Goal: Task Accomplishment & Management: Manage account settings

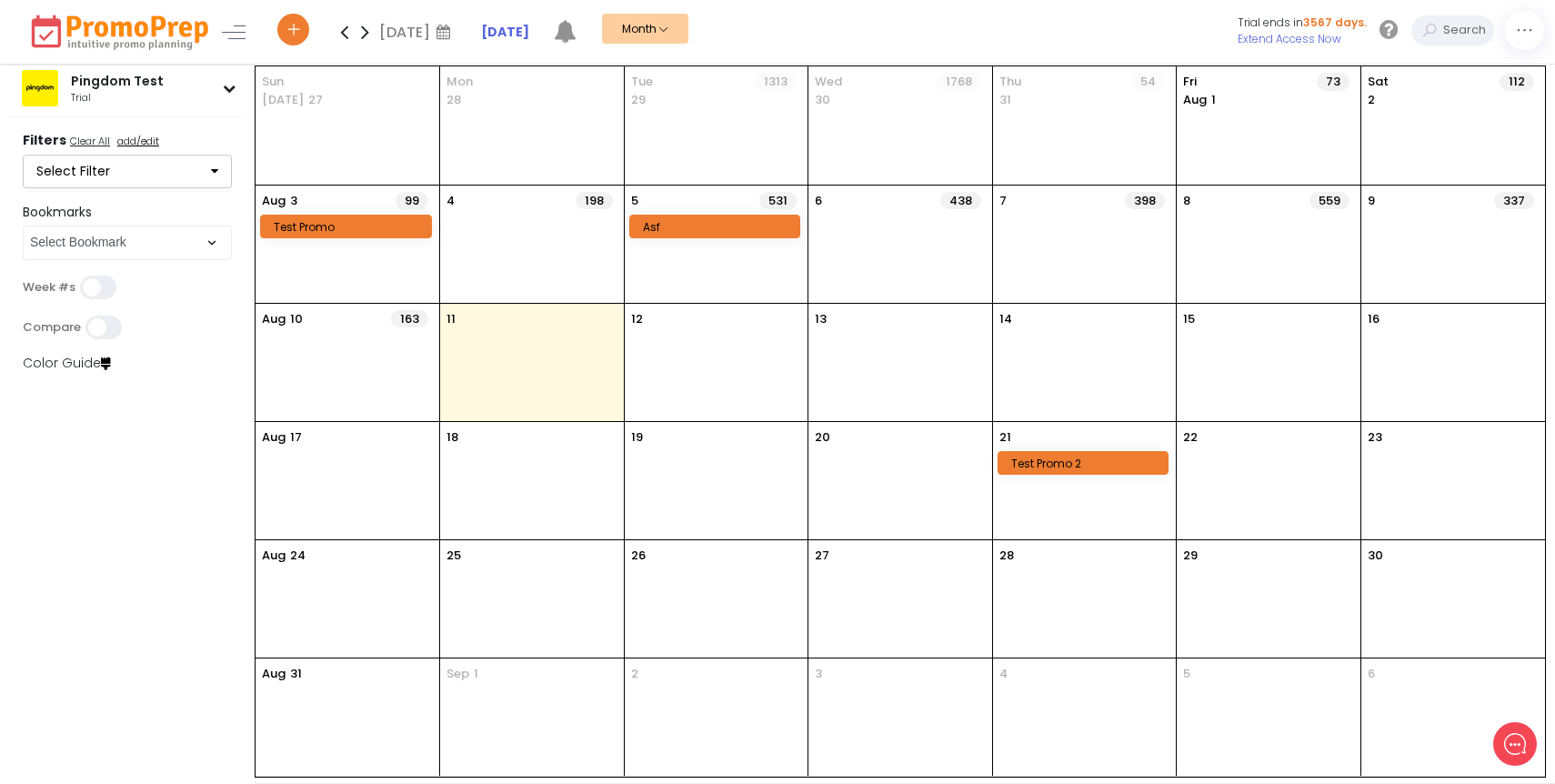
click at [229, 87] on icon at bounding box center [229, 87] width 12 height 12
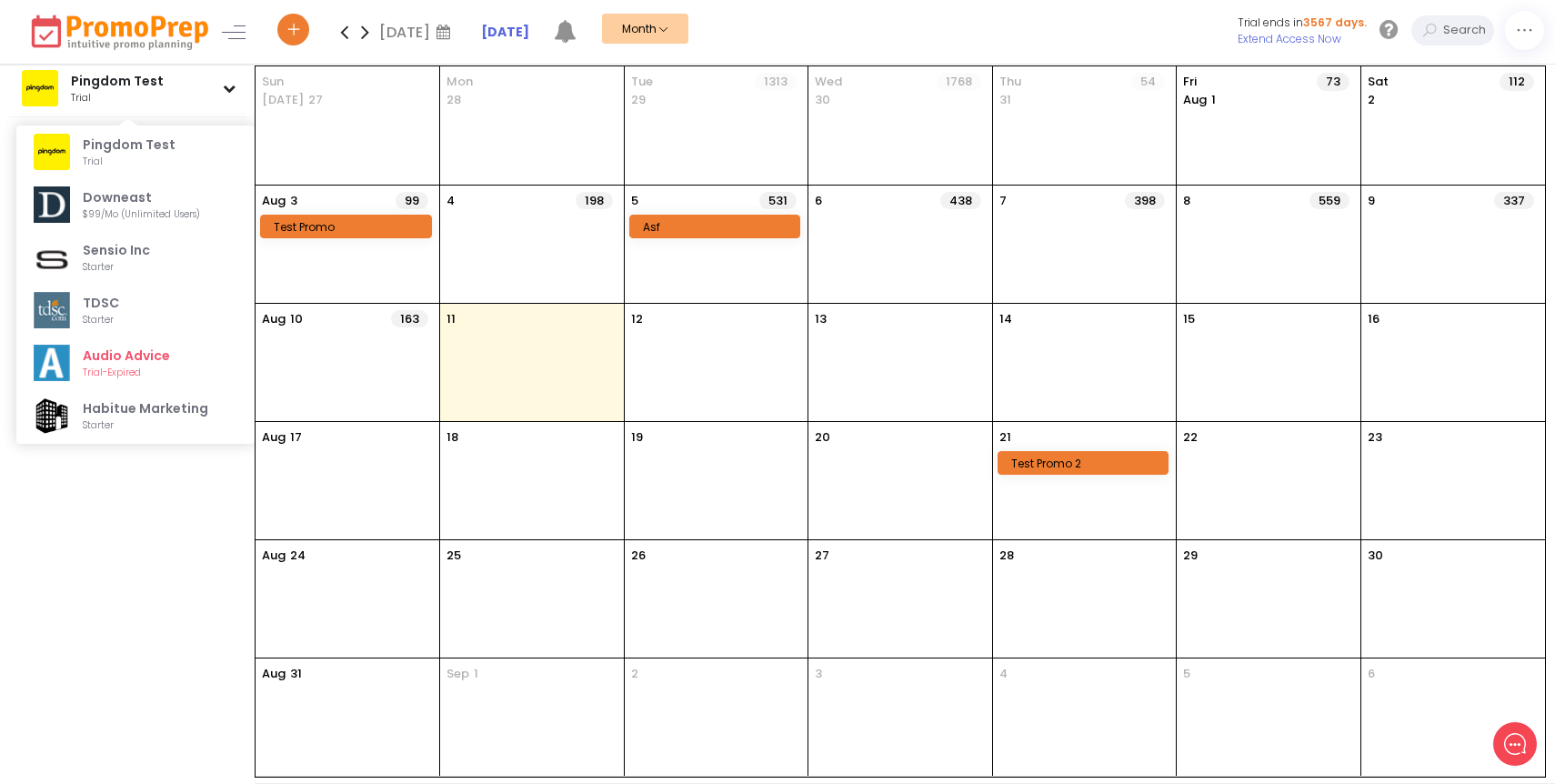
scroll to position [64512, 0]
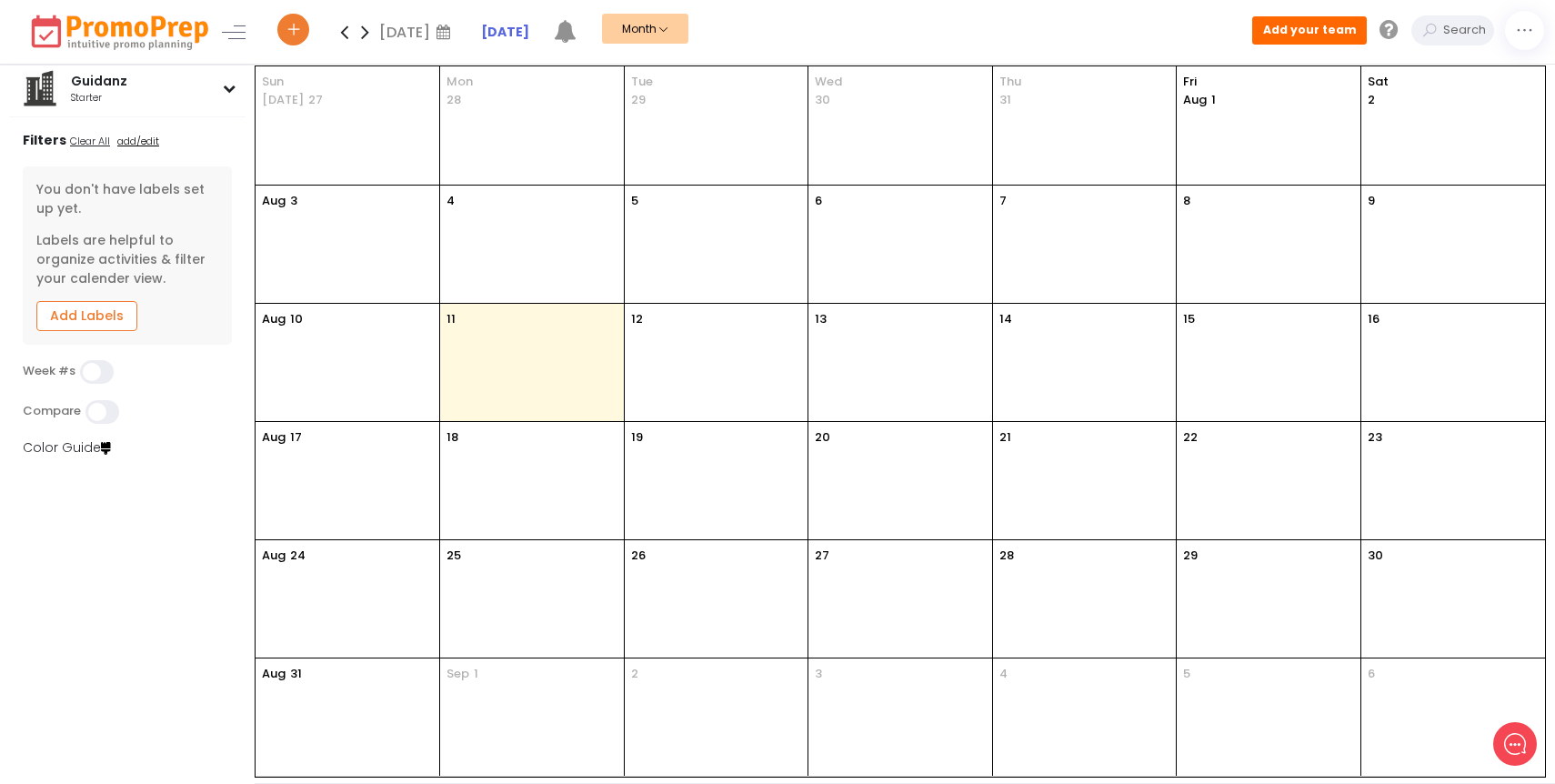
click at [232, 92] on icon at bounding box center [229, 87] width 12 height 12
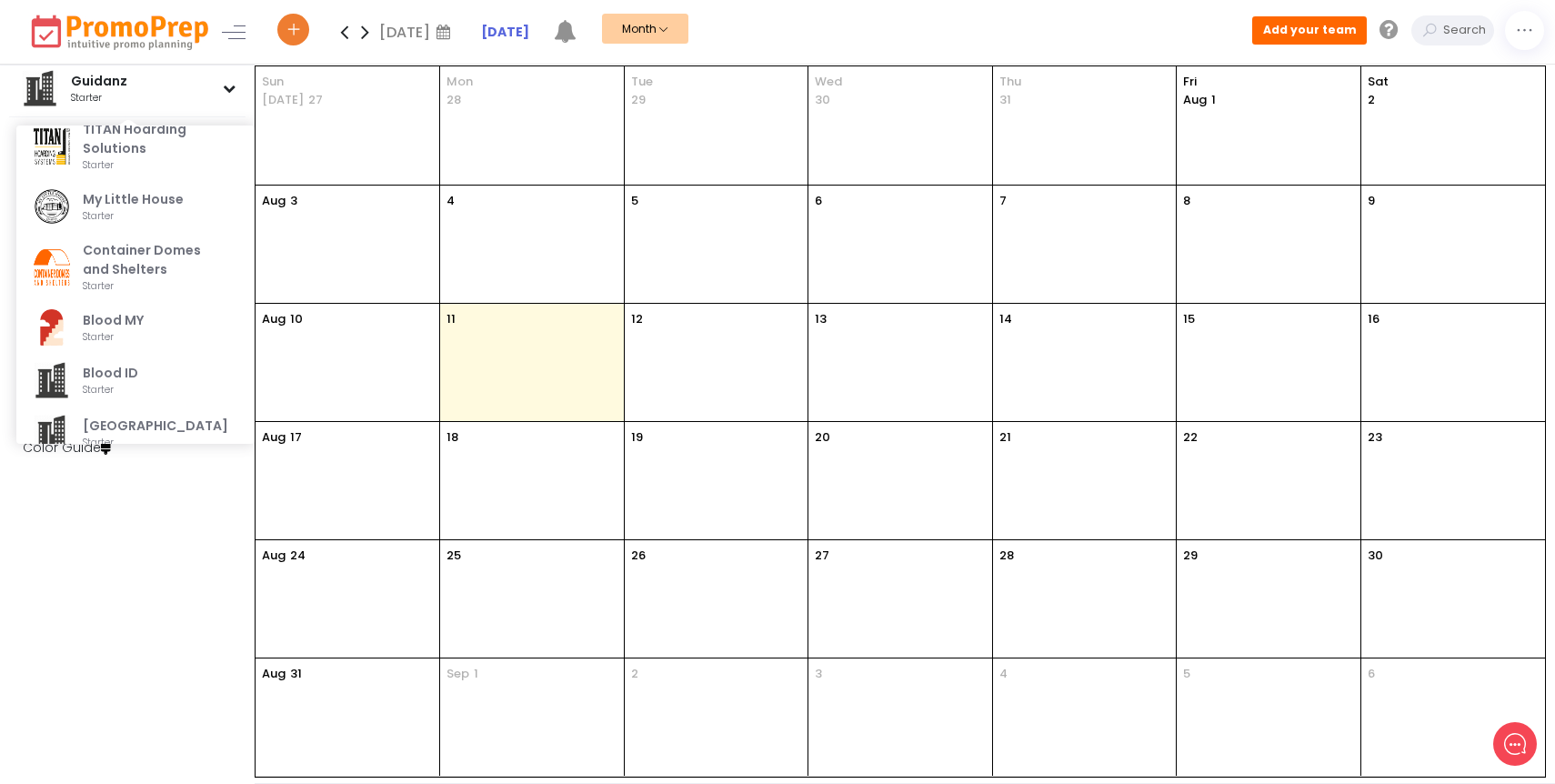
scroll to position [64564, 0]
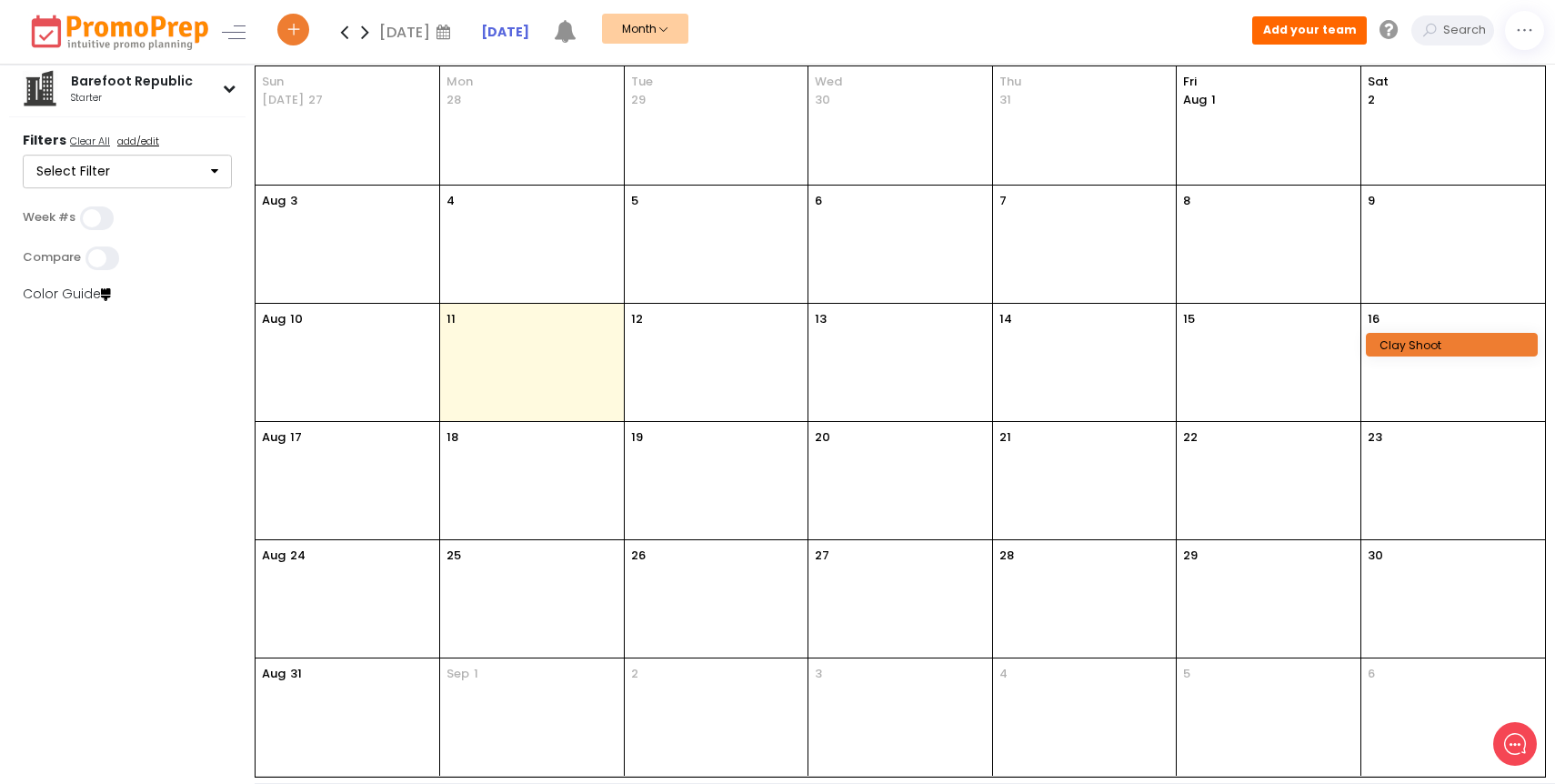
click at [221, 95] on div "Barefoot Republic starter" at bounding box center [127, 88] width 211 height 36
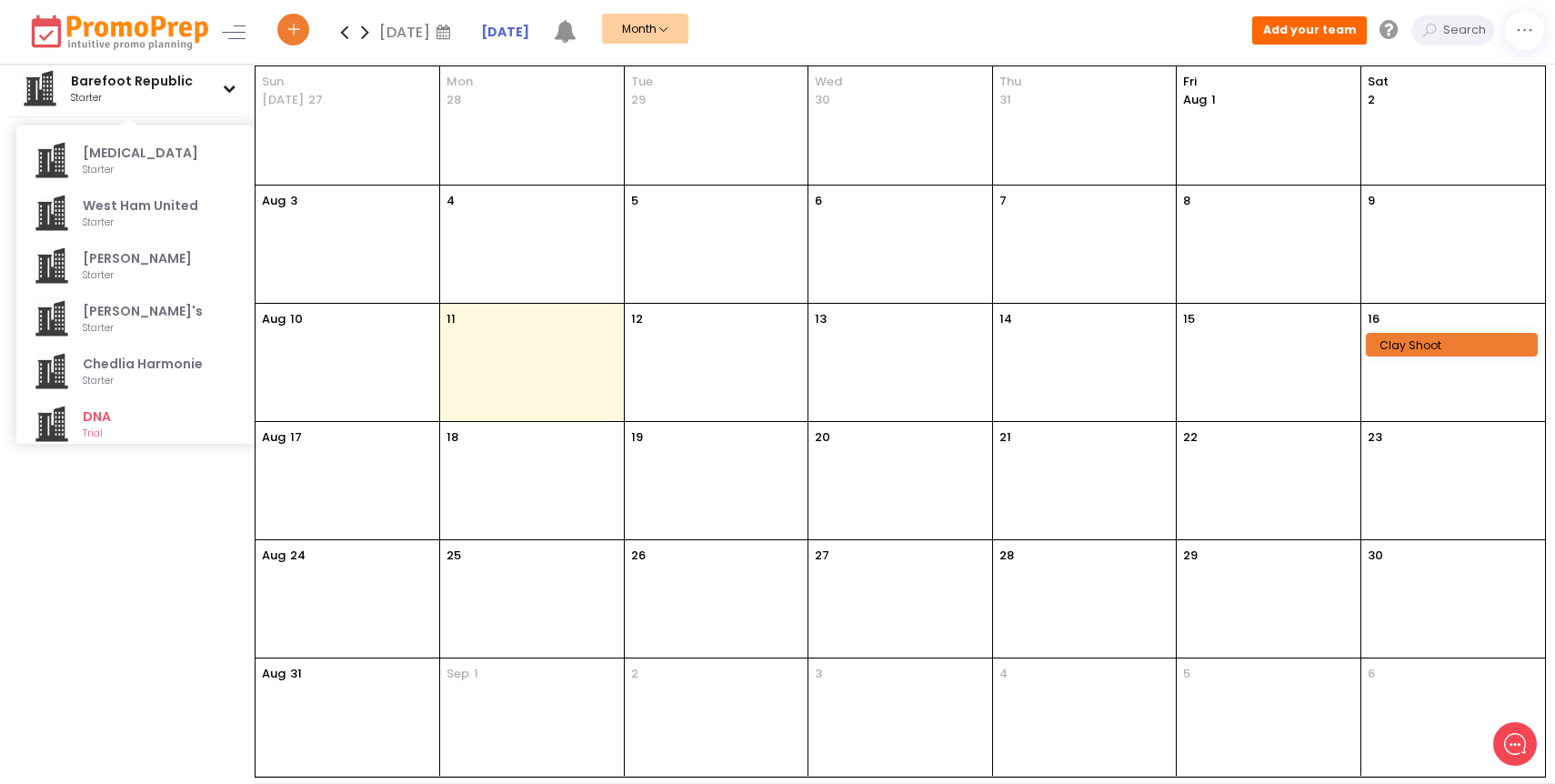
click at [174, 536] on div "Barefoot Republic starter Pingdom Test trial Downeast $99/mo (Unlimited users) …" at bounding box center [128, 425] width 257 height 719
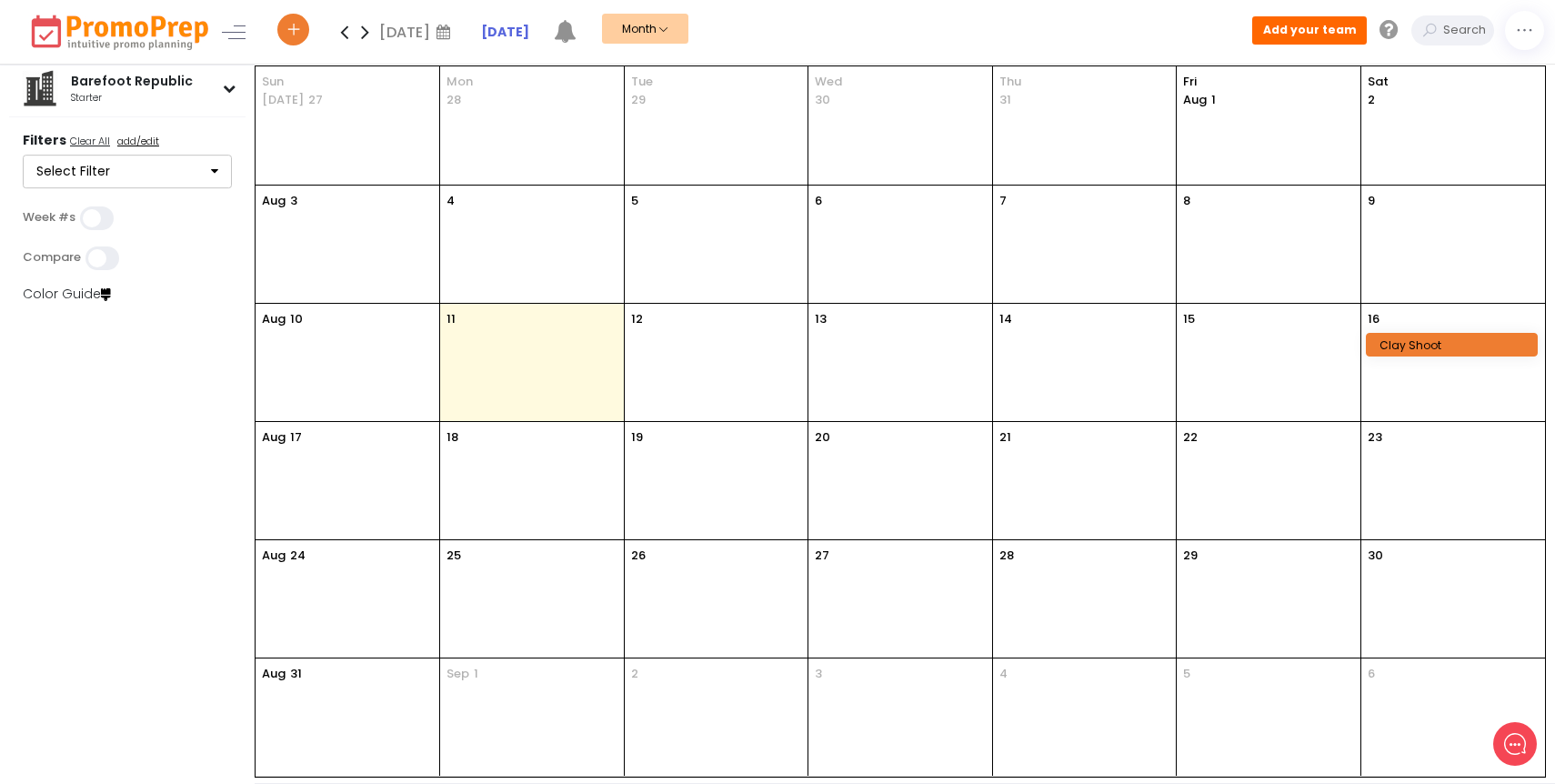
click at [150, 168] on button "Select Filter" at bounding box center [127, 172] width 210 height 34
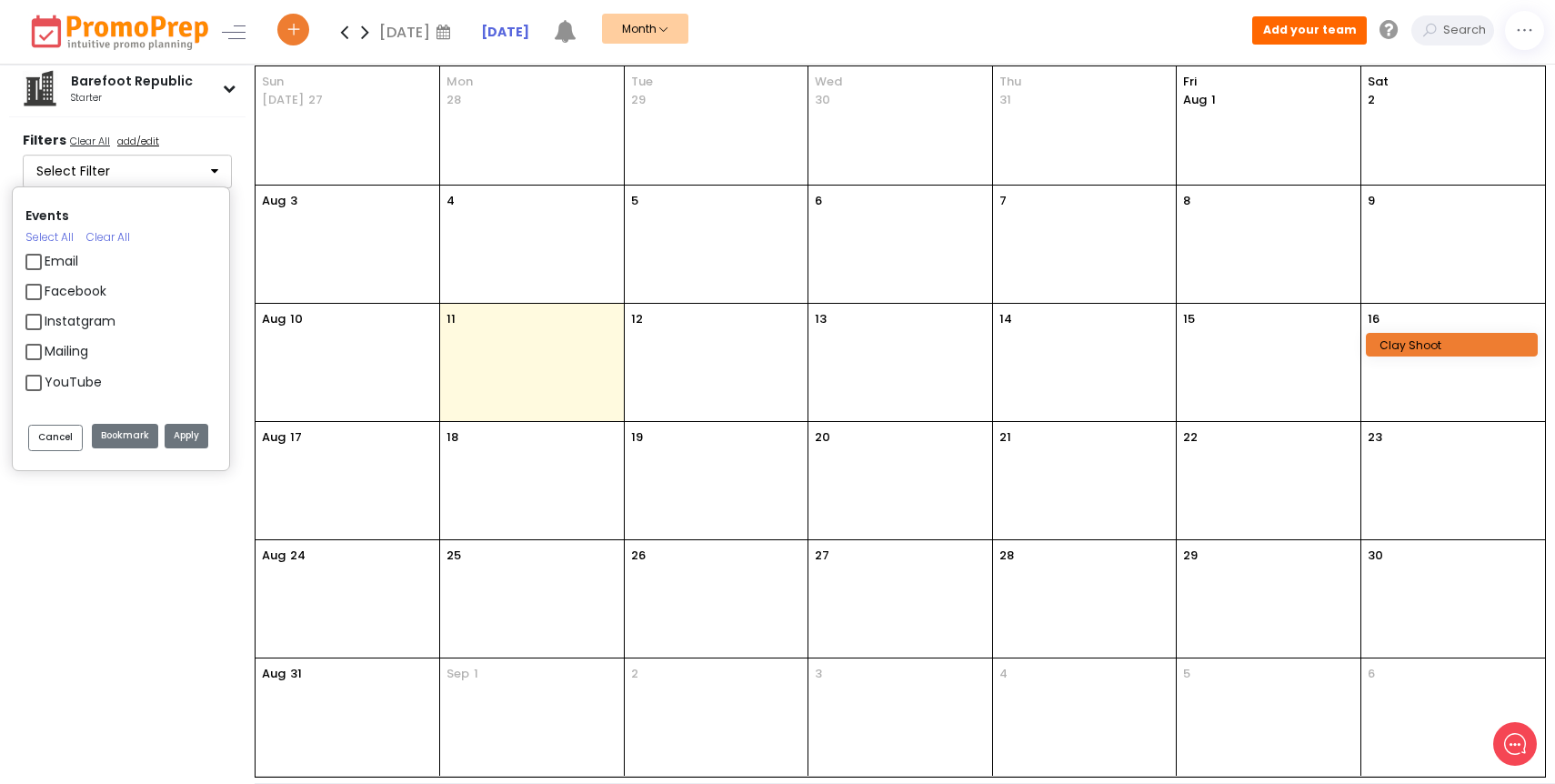
click at [138, 577] on div "Barefoot Republic starter Pingdom Test trial Downeast $99/mo (Unlimited users) …" at bounding box center [128, 425] width 257 height 719
click at [71, 448] on button "Cancel" at bounding box center [56, 438] width 55 height 27
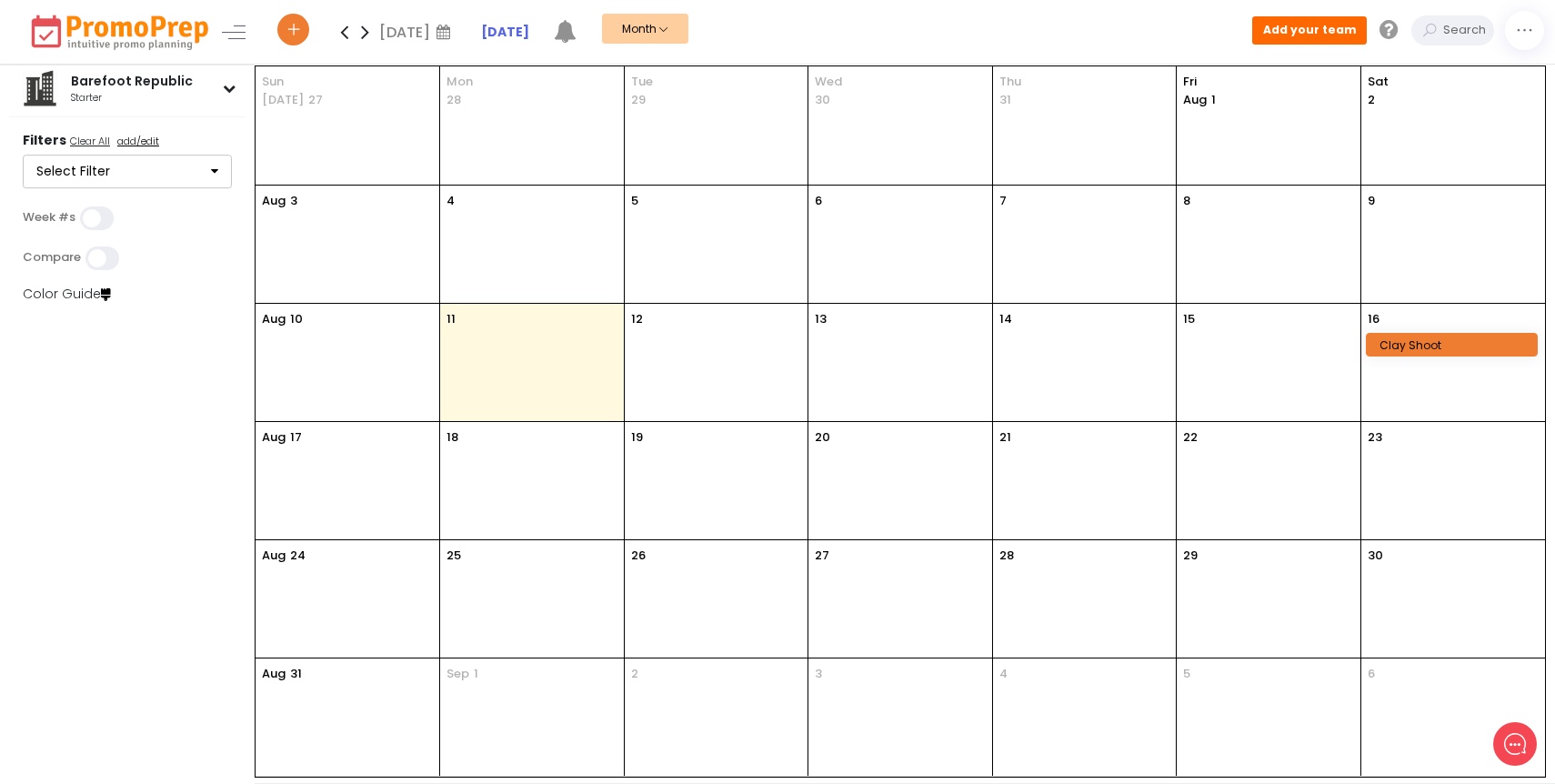
click at [232, 79] on div "Barefoot Republic starter" at bounding box center [127, 88] width 211 height 36
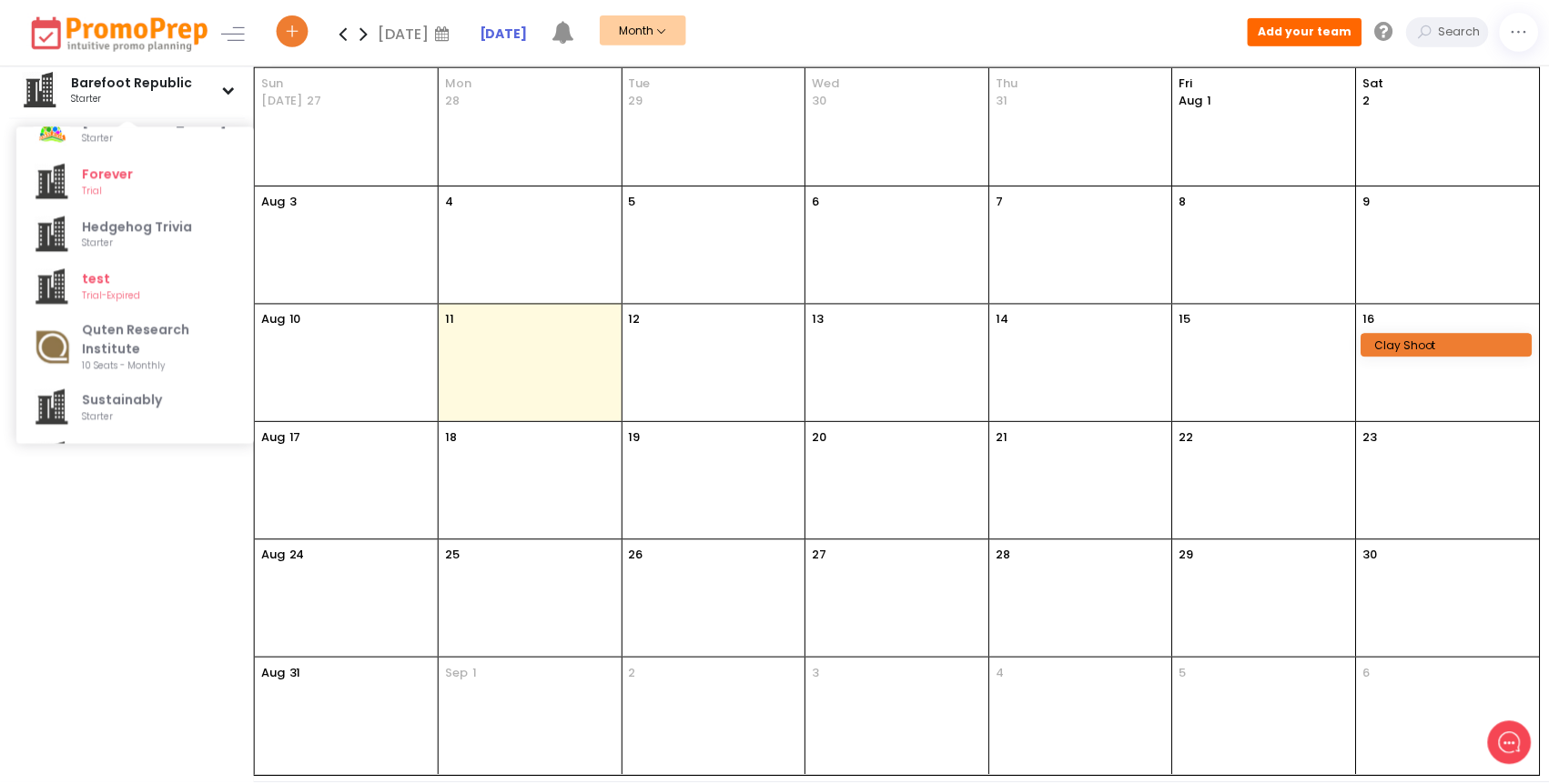
scroll to position [0, 0]
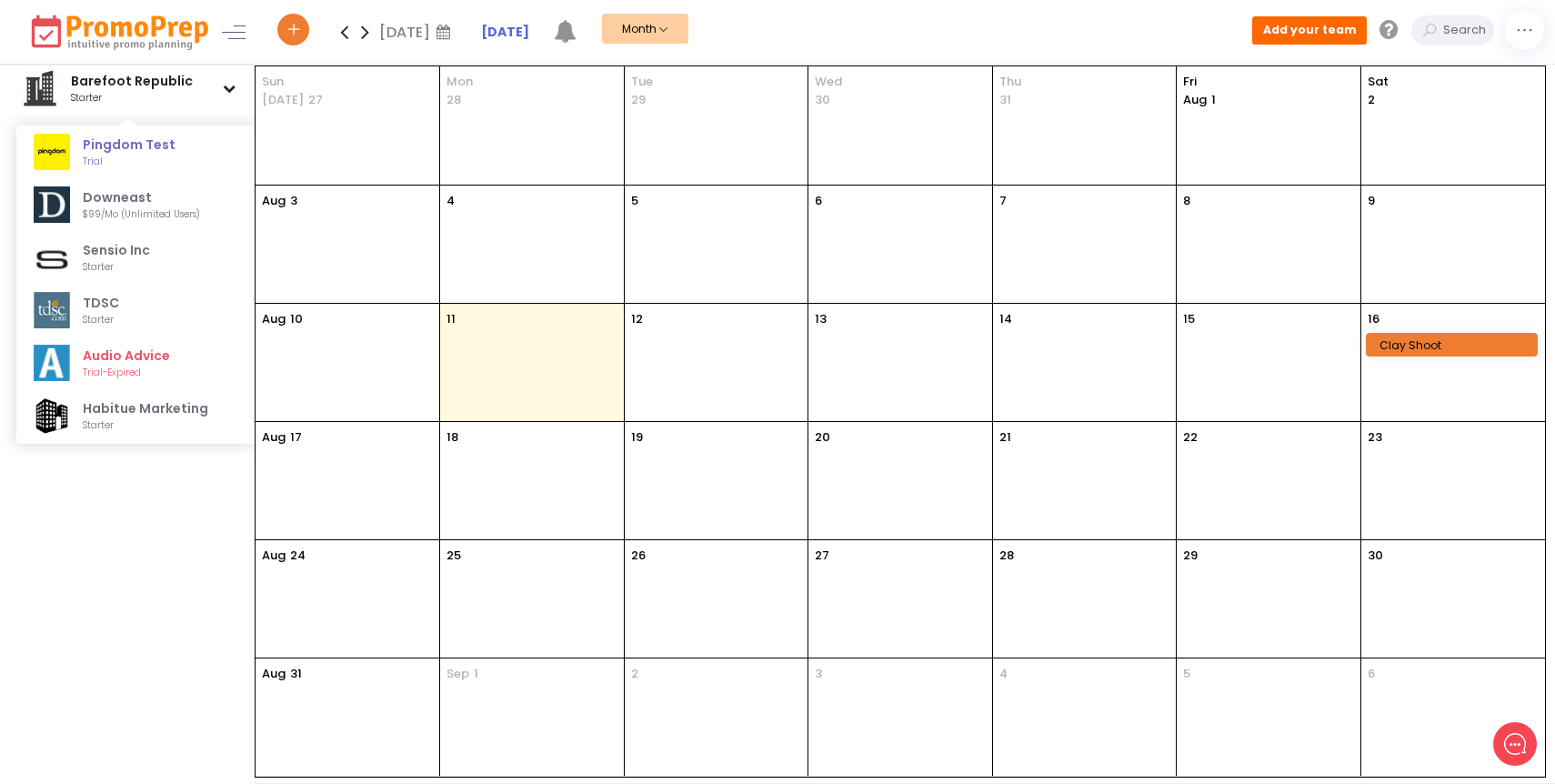
click at [155, 145] on span "Pingdom Test" at bounding box center [156, 145] width 146 height 19
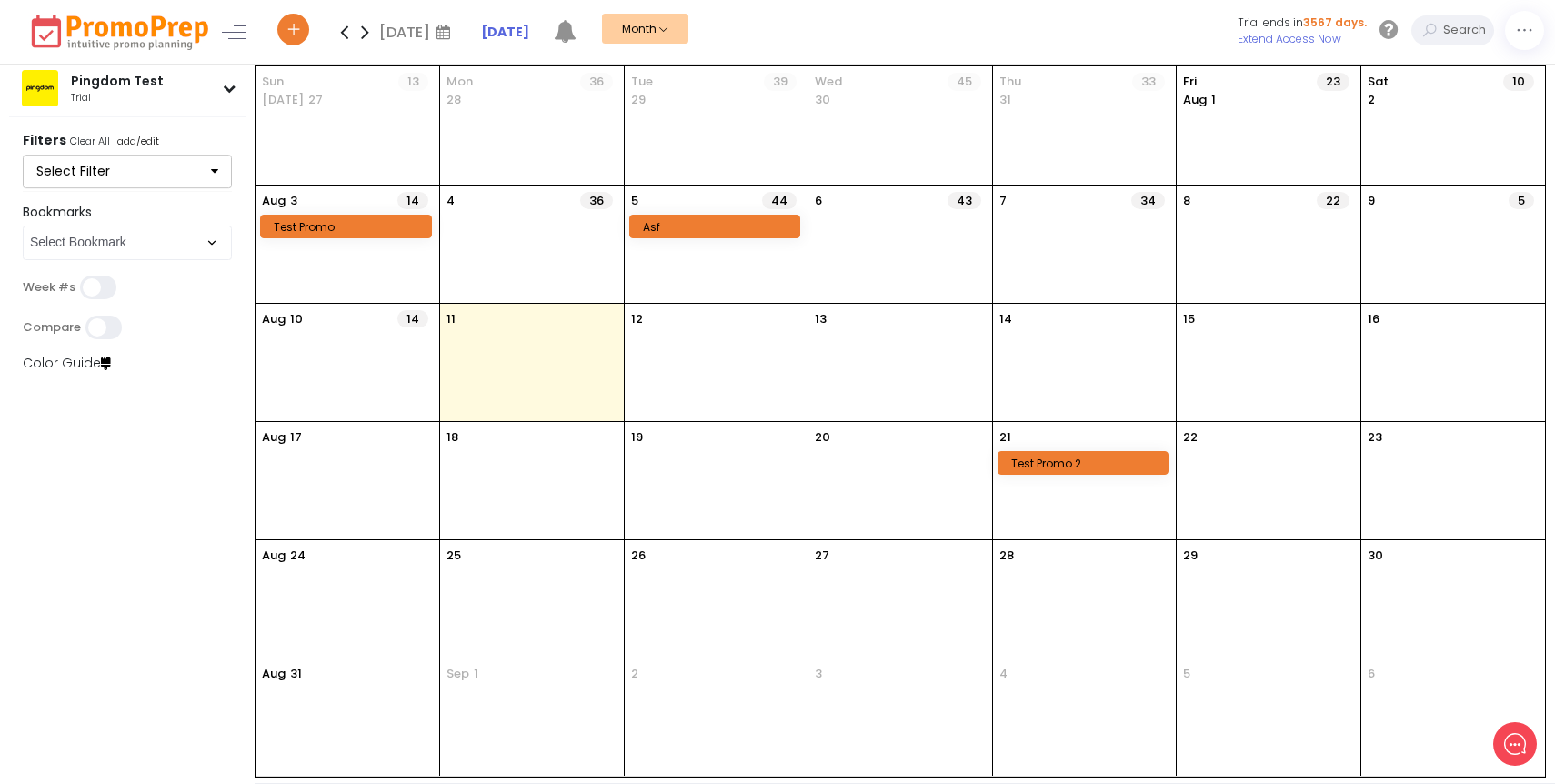
click at [677, 345] on div "12" at bounding box center [717, 362] width 184 height 118
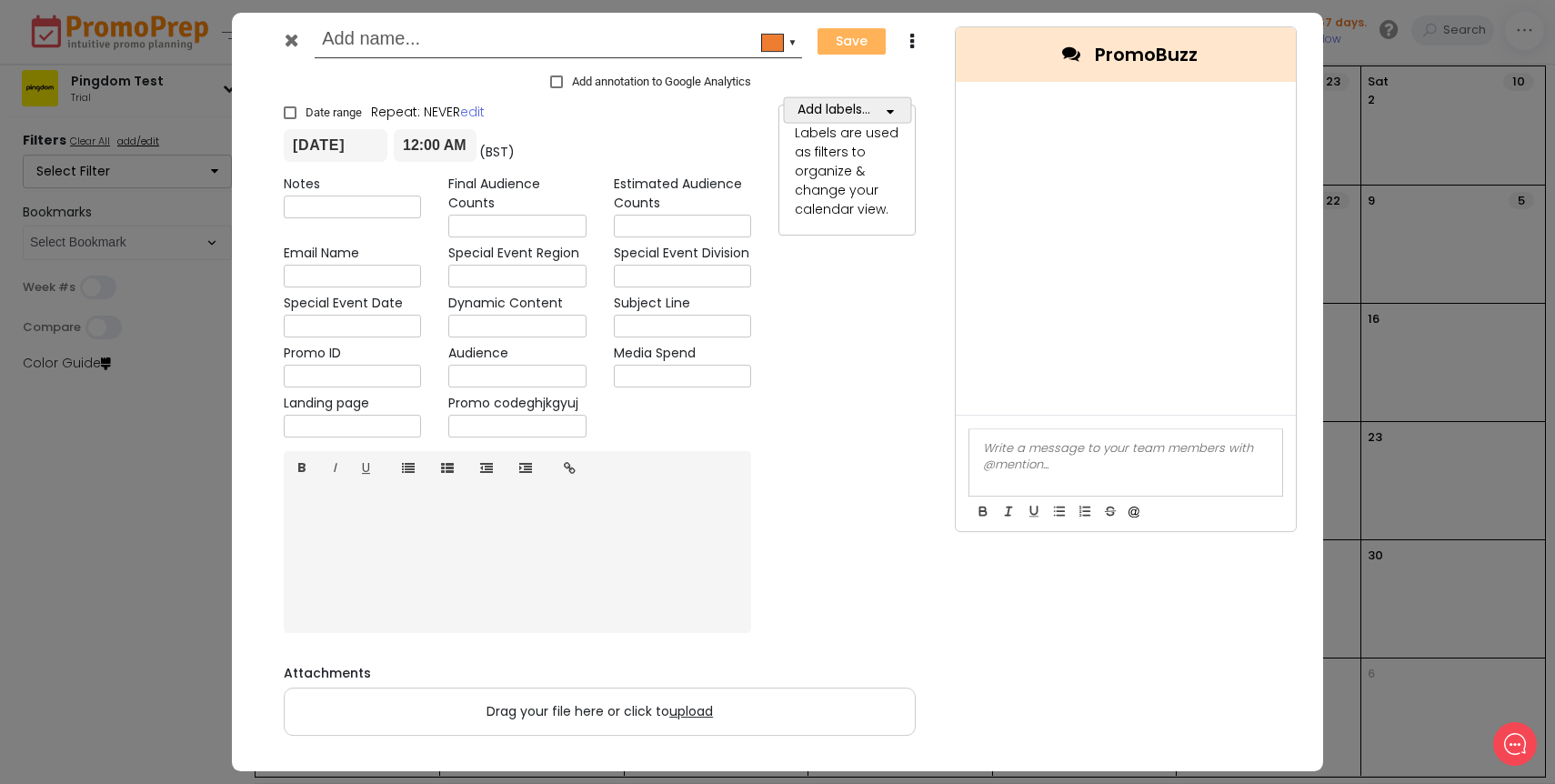
click at [294, 43] on icon at bounding box center [291, 40] width 13 height 18
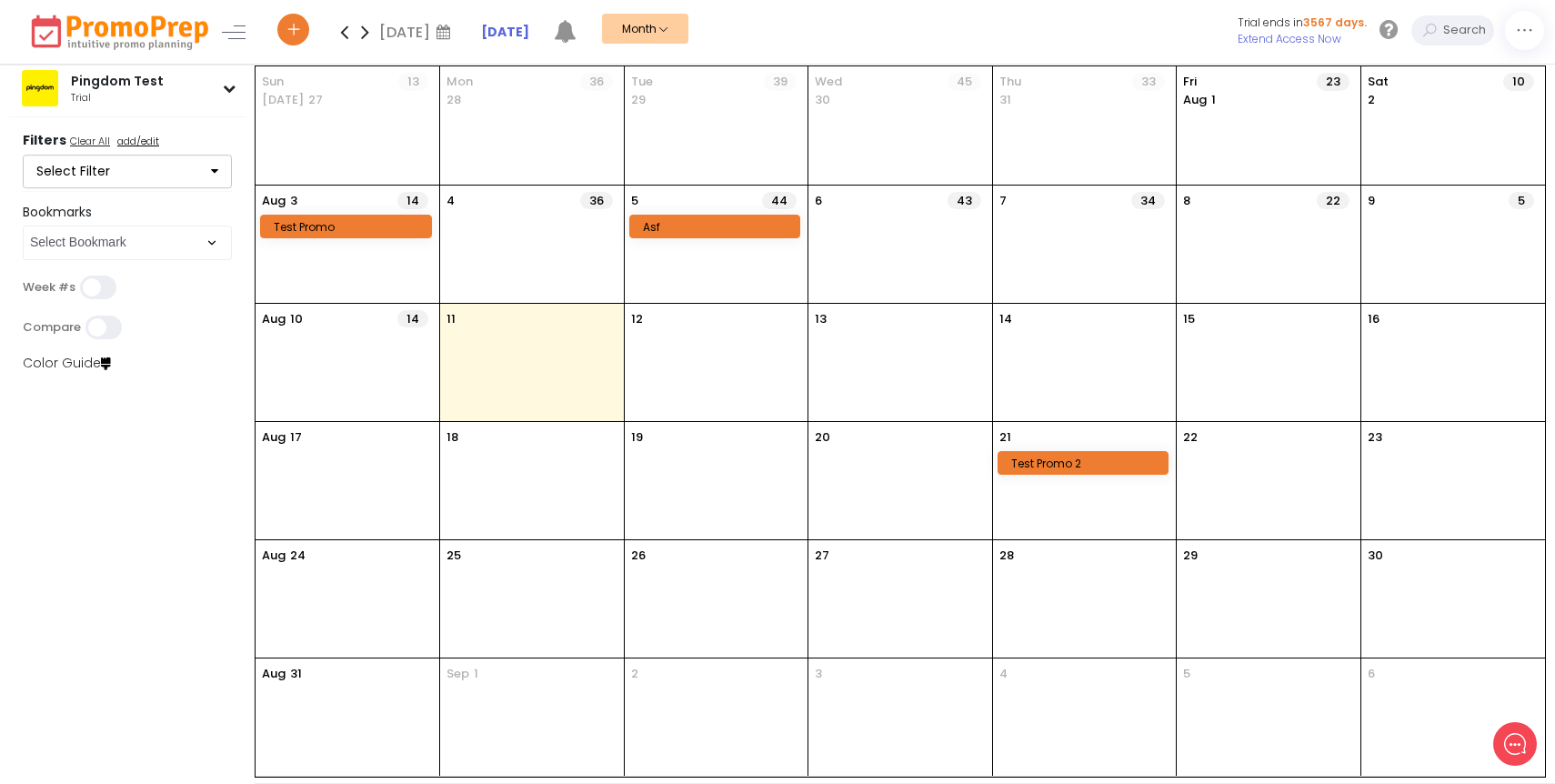
click at [137, 140] on u "add/edit" at bounding box center [138, 140] width 42 height 14
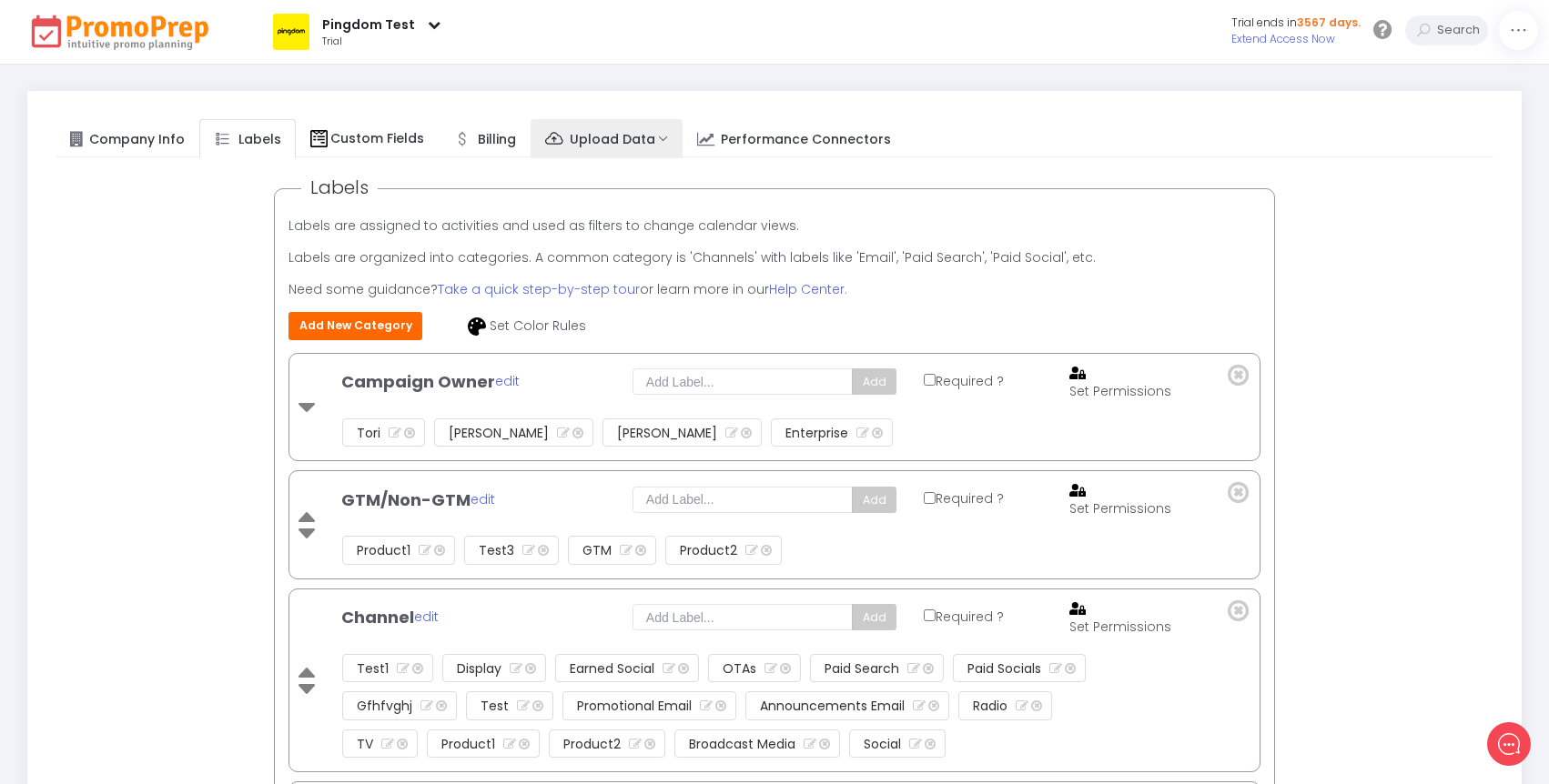
click at [589, 141] on span "Upload Data" at bounding box center [613, 137] width 85 height 18
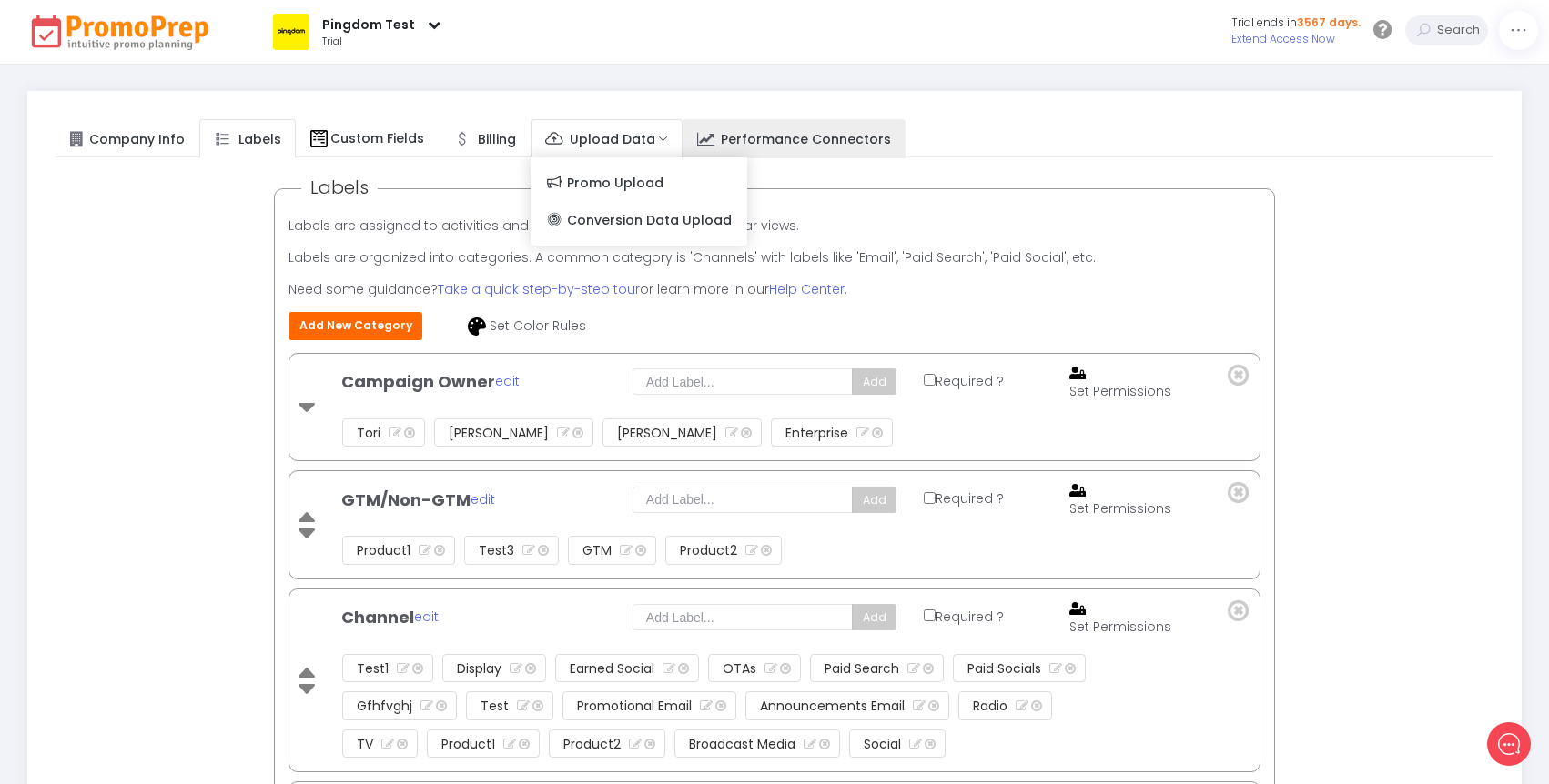
click at [748, 129] on span "Performance Connectors" at bounding box center [805, 137] width 170 height 18
